Goal: Task Accomplishment & Management: Manage account settings

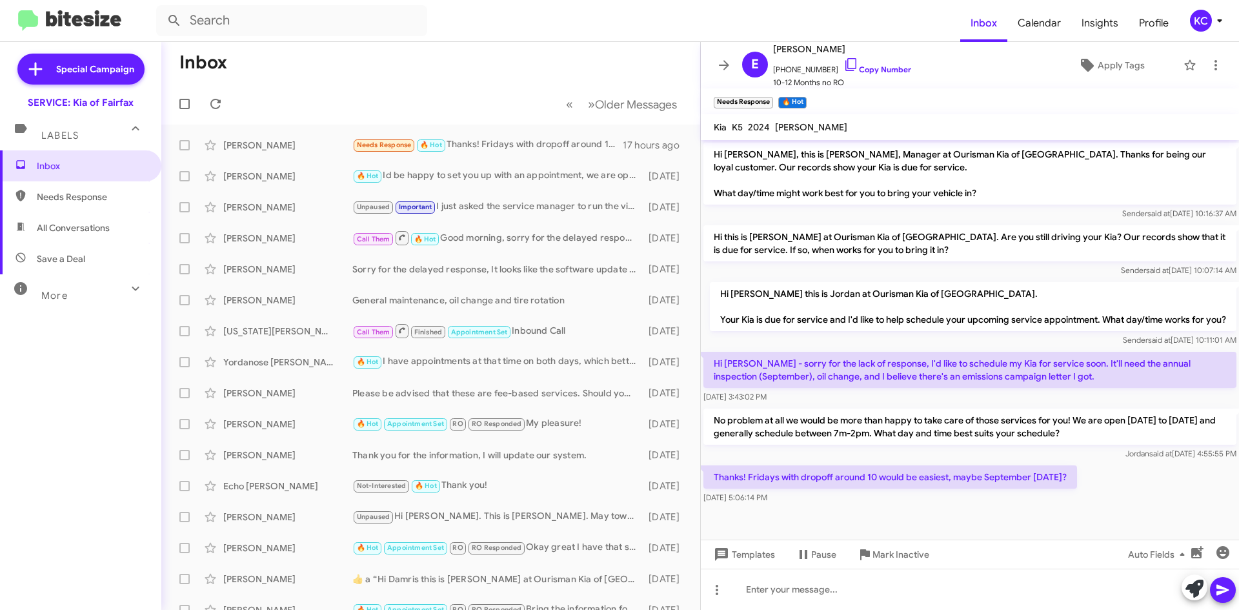
click at [85, 143] on mat-expansion-panel-header "Labels" at bounding box center [80, 129] width 161 height 41
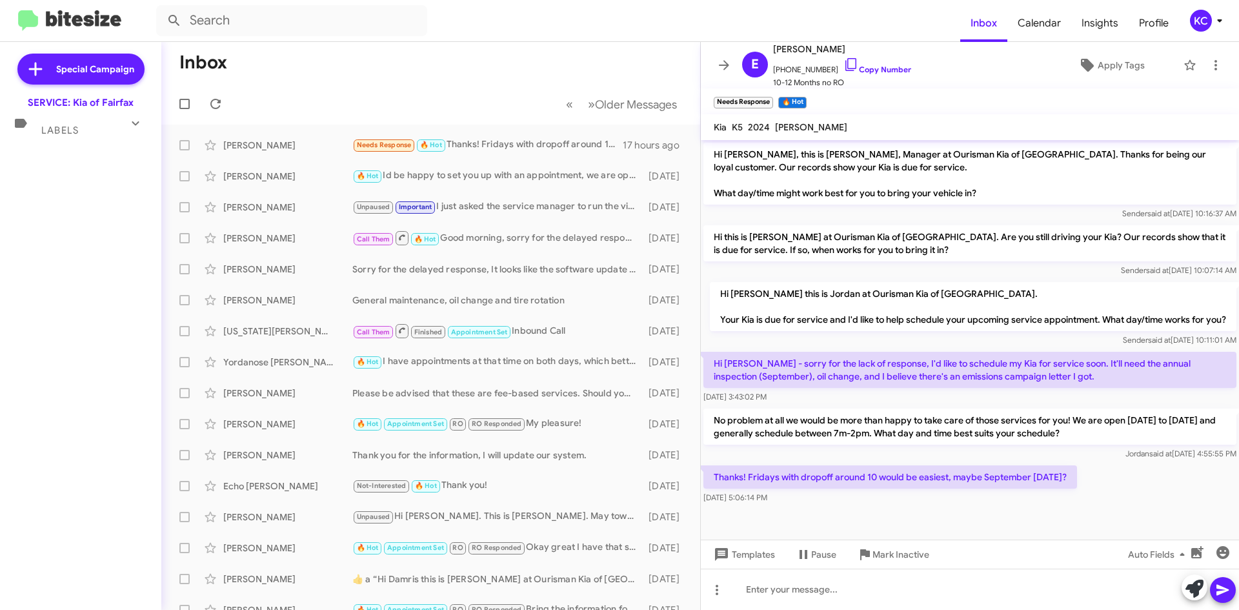
click at [1202, 18] on div "KC" at bounding box center [1201, 21] width 22 height 22
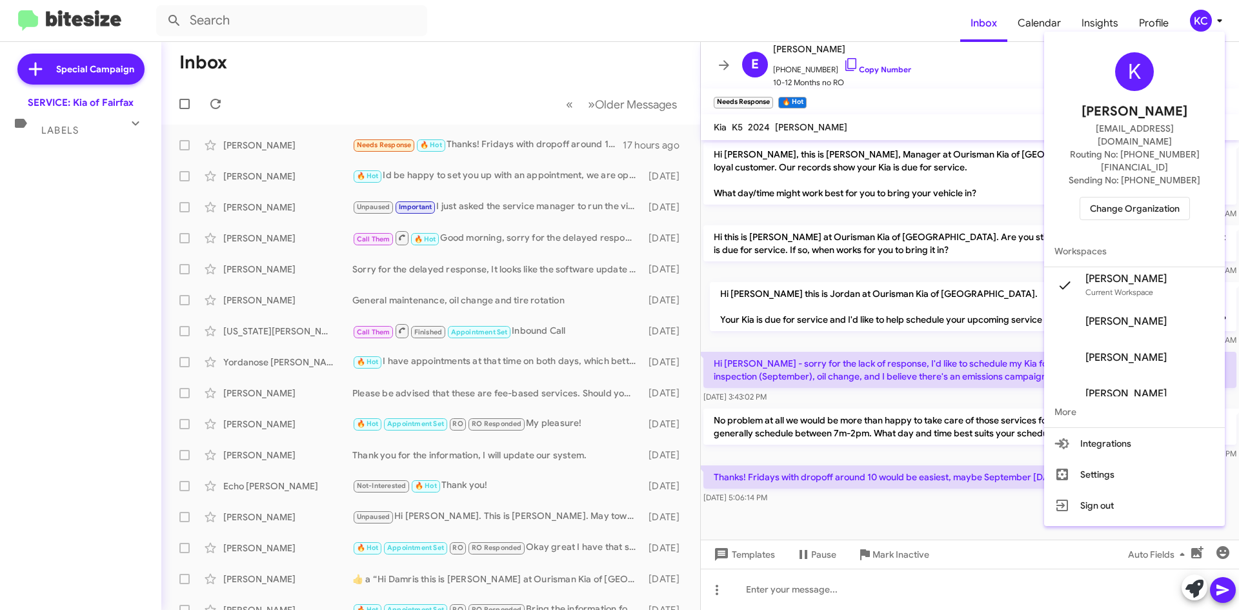
click at [1148, 197] on span "Change Organization" at bounding box center [1135, 208] width 90 height 22
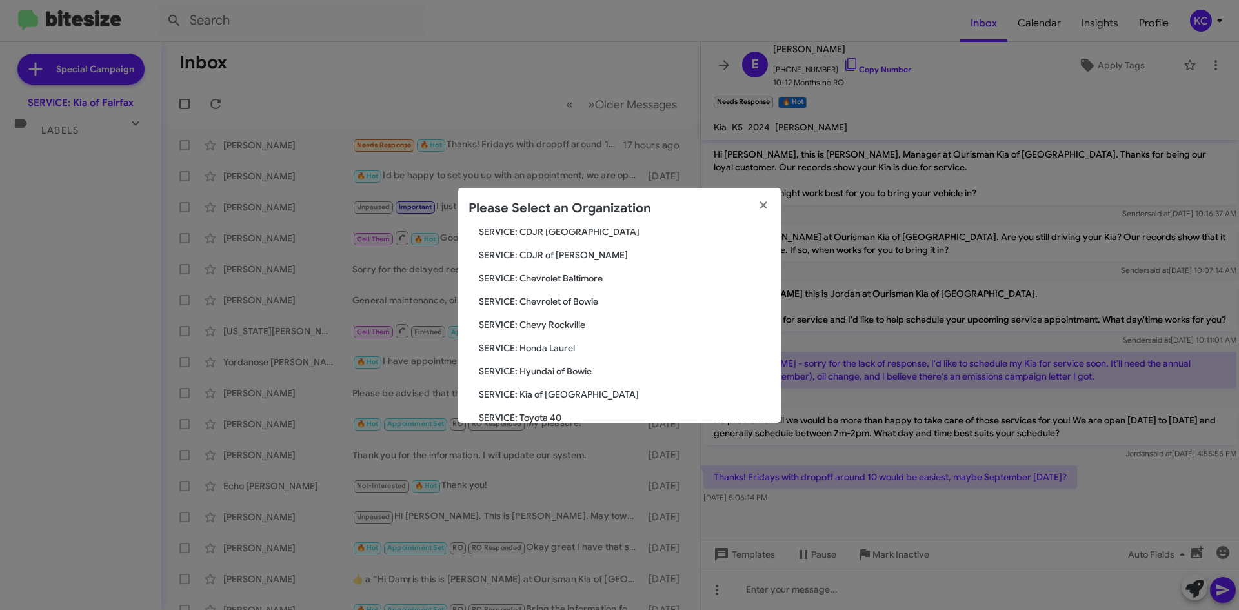
scroll to position [129, 0]
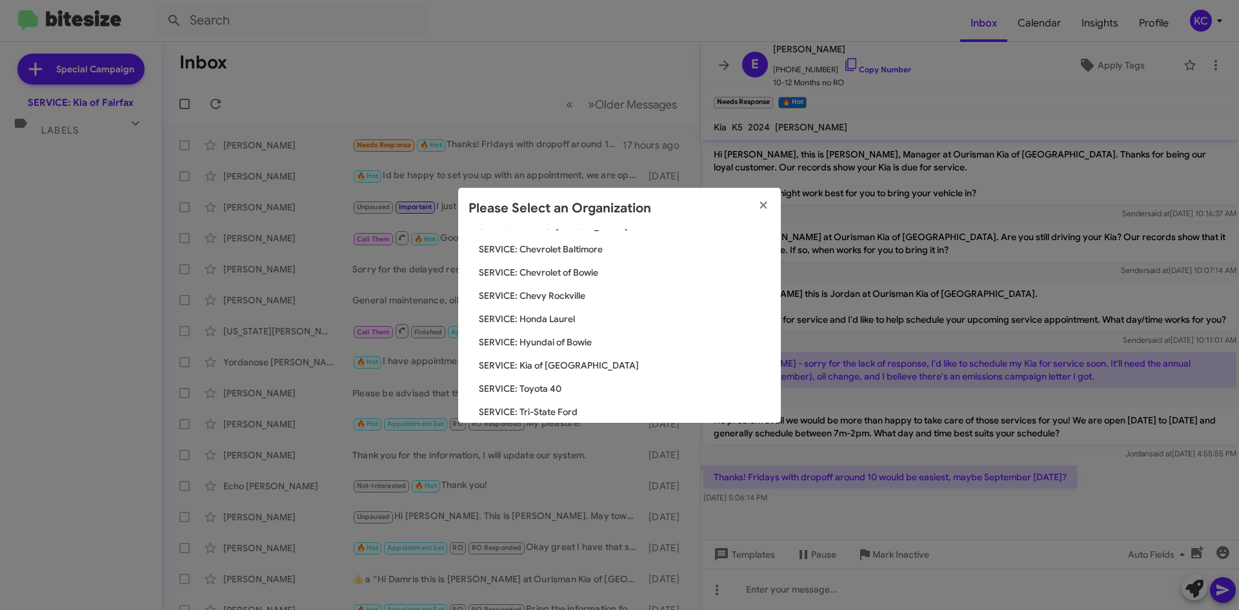
click at [571, 347] on span "SERVICE: Hyundai of Bowie" at bounding box center [625, 342] width 292 height 13
click at [571, 341] on span "SERVICE: Hyundai of Bowie" at bounding box center [625, 342] width 292 height 13
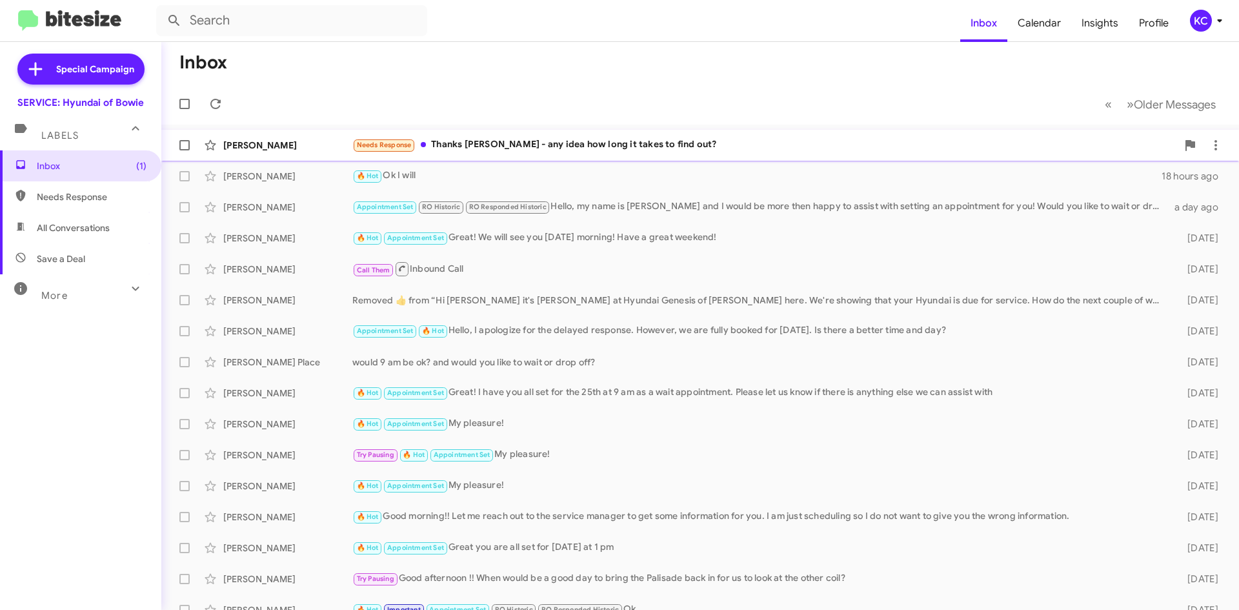
click at [517, 151] on div "Needs Response Thanks [PERSON_NAME] - any idea how long it takes to find out?" at bounding box center [764, 144] width 825 height 15
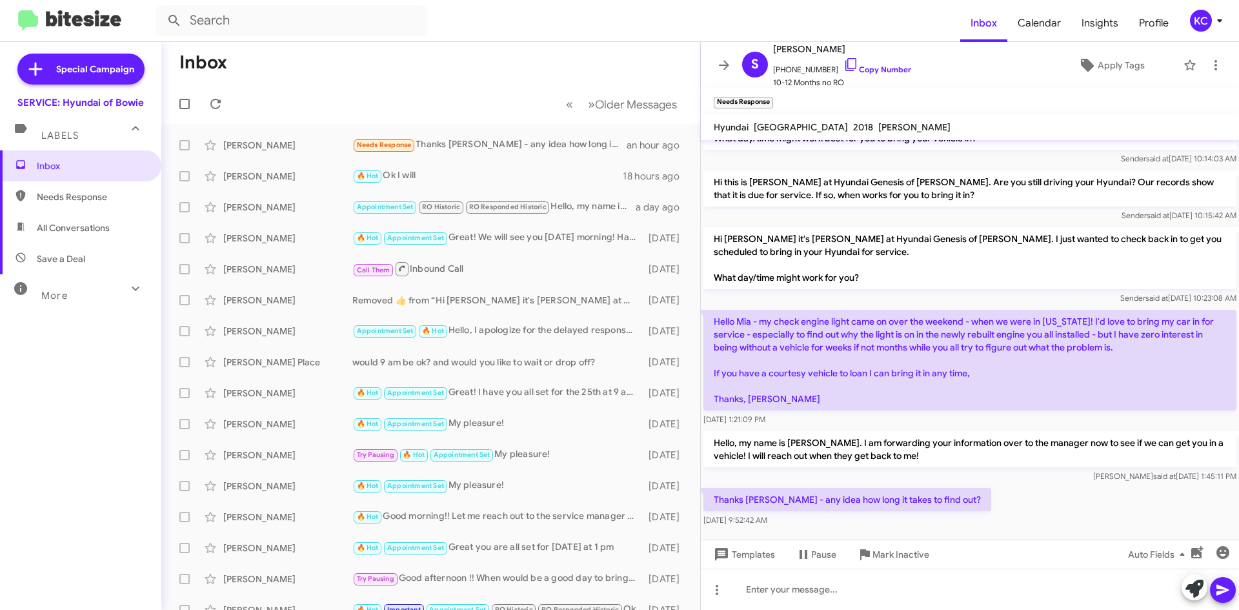
scroll to position [64, 0]
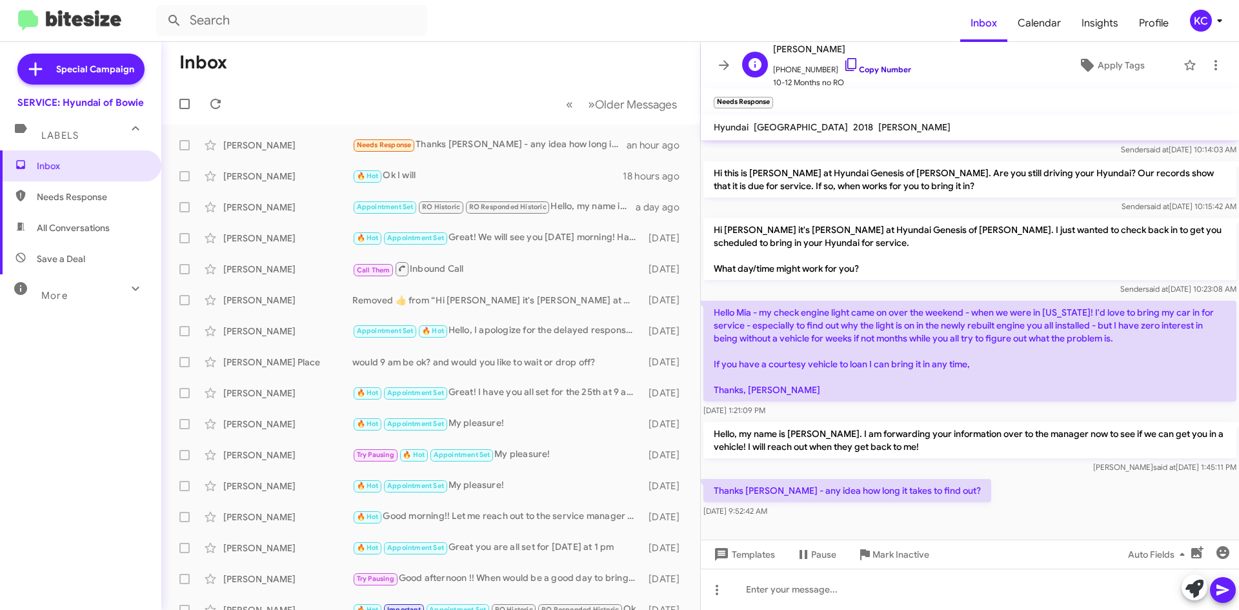
click at [843, 65] on icon at bounding box center [850, 64] width 15 height 15
click at [23, 170] on mat-icon at bounding box center [21, 166] width 12 height 14
